Goal: Navigation & Orientation: Find specific page/section

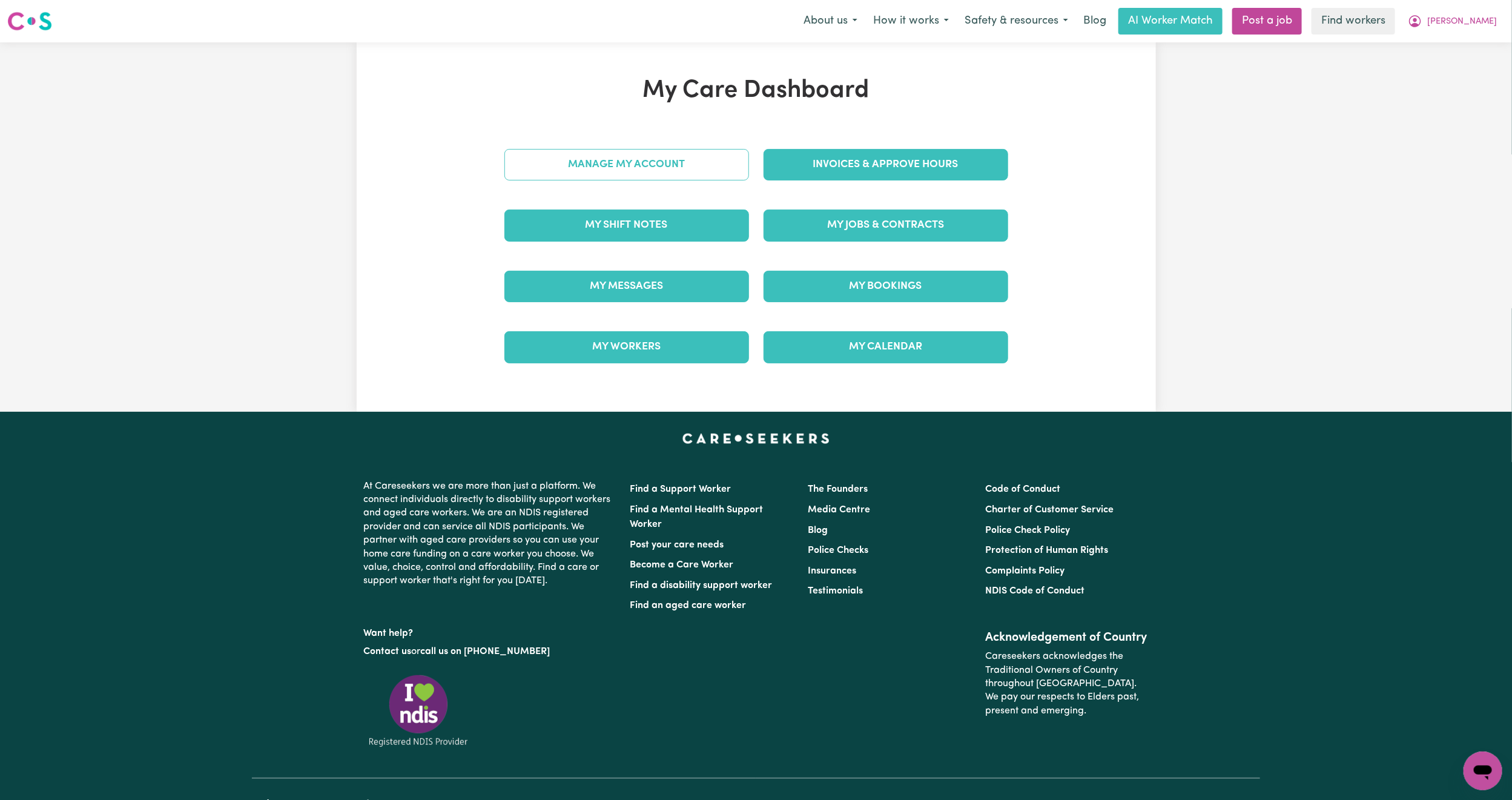
click at [689, 173] on link "Manage My Account" at bounding box center [627, 164] width 245 height 31
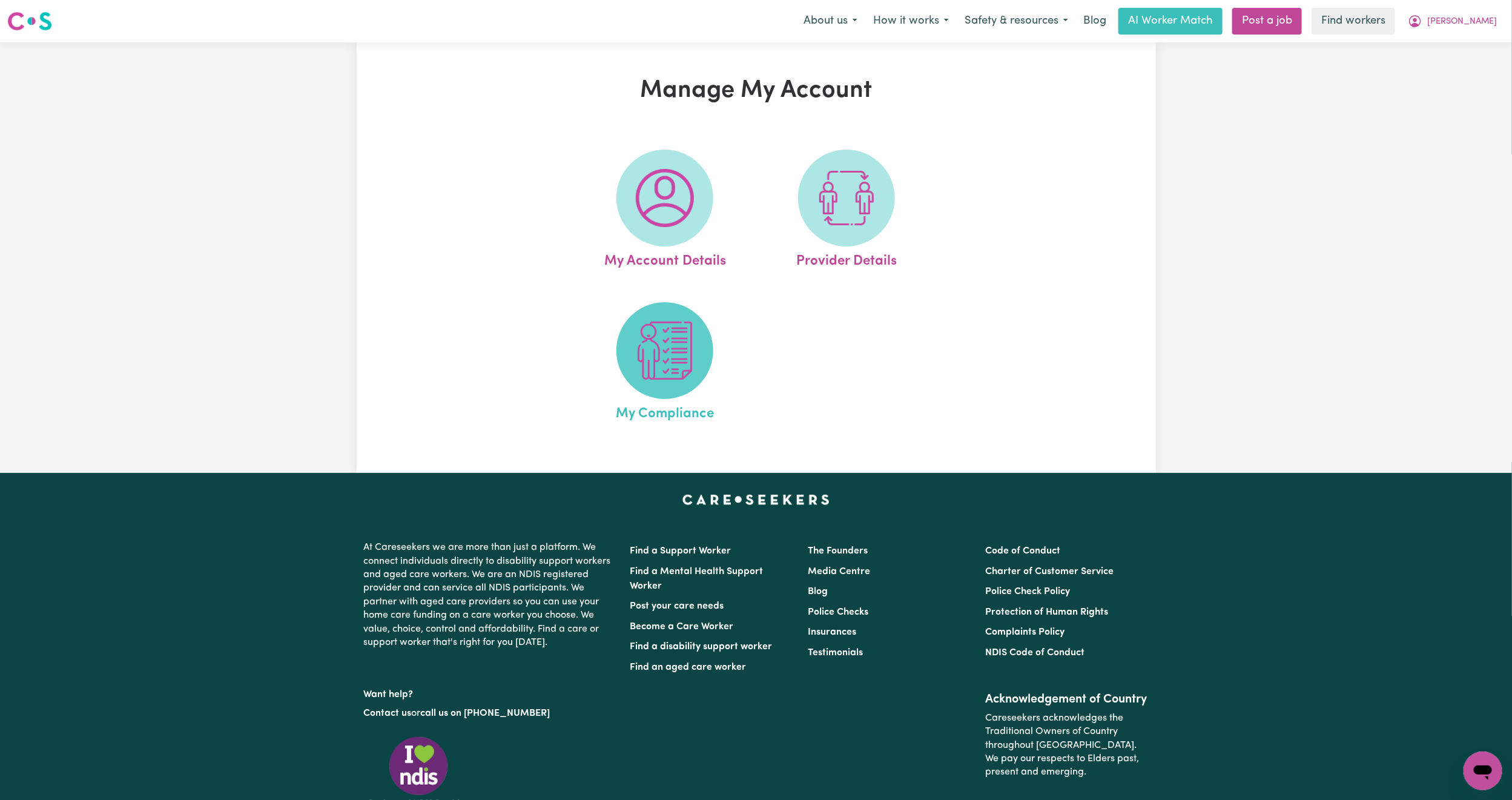
click at [661, 351] on img at bounding box center [664, 351] width 58 height 58
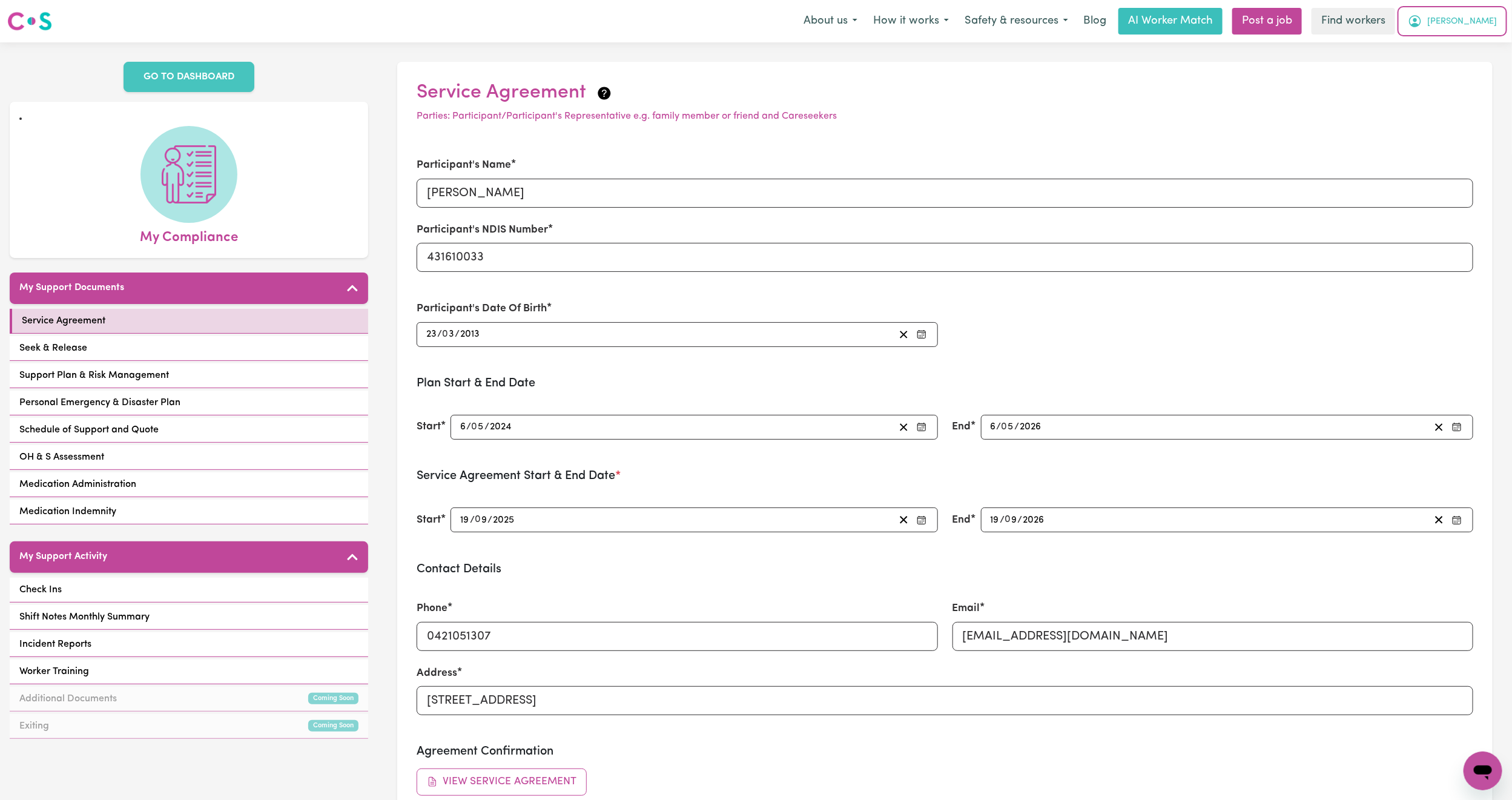
click at [1479, 21] on span "[PERSON_NAME]" at bounding box center [1462, 22] width 70 height 14
click at [1452, 51] on link "My Dashboard" at bounding box center [1457, 47] width 96 height 23
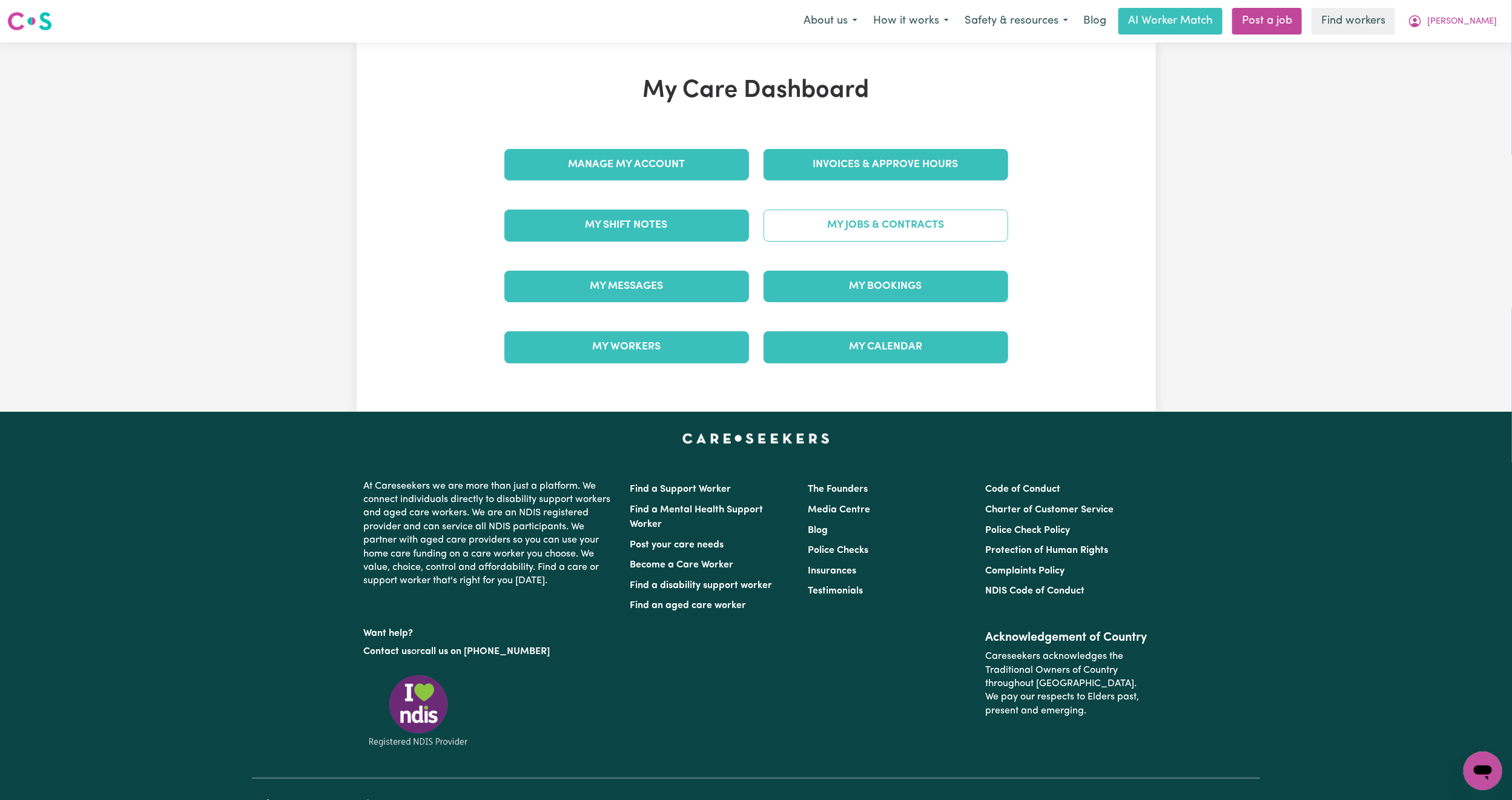
click at [838, 233] on link "My Jobs & Contracts" at bounding box center [886, 225] width 245 height 31
